Goal: Task Accomplishment & Management: Use online tool/utility

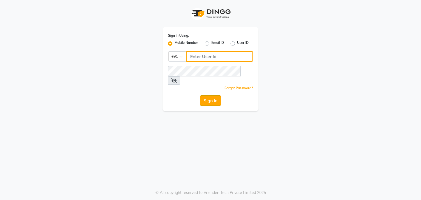
type input "7718857588"
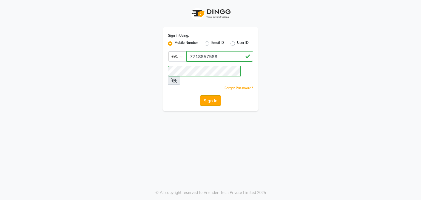
click at [206, 95] on button "Sign In" at bounding box center [210, 100] width 21 height 10
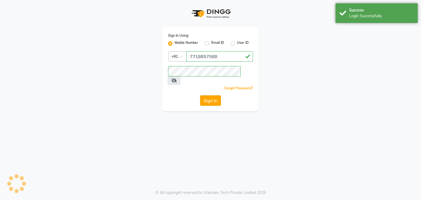
select select
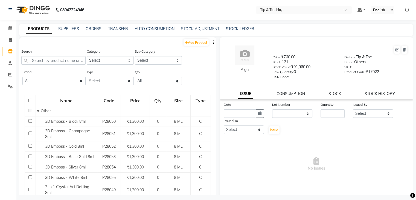
click at [142, 10] on nav "08047224946 Select Location × Tip & Toe Ho, . Default Panel My Panel English EN…" at bounding box center [208, 10] width 416 height 20
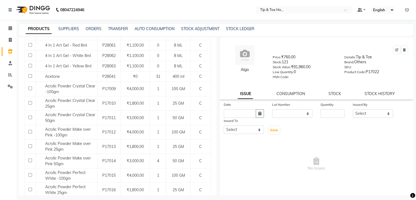
scroll to position [244, 0]
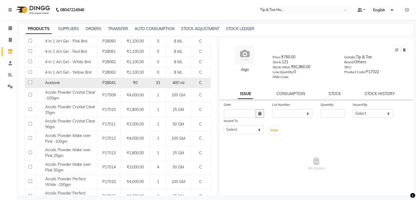
click at [143, 78] on td "₹0" at bounding box center [135, 83] width 29 height 10
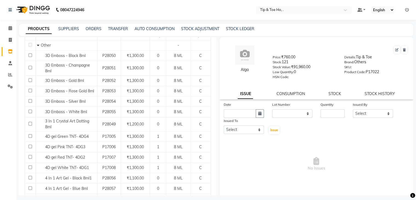
scroll to position [0, 0]
